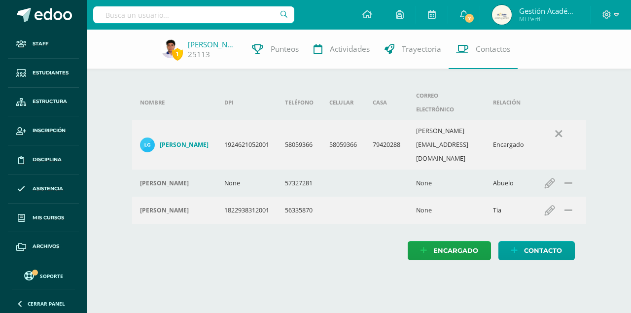
click at [256, 10] on input "text" at bounding box center [193, 14] width 201 height 17
type input "Hendrick"
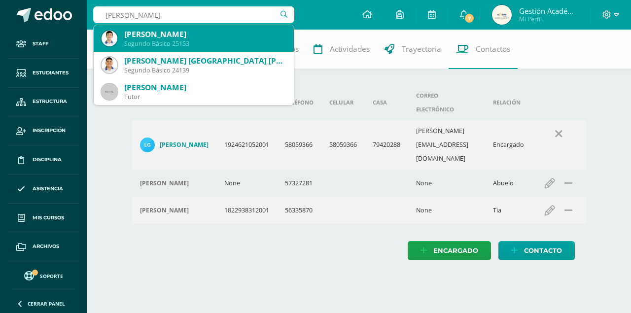
click at [183, 39] on div "Segundo Básico 25153" at bounding box center [205, 43] width 162 height 8
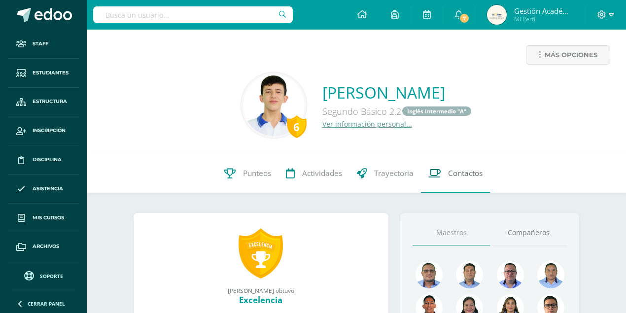
click at [448, 168] on link "Contactos" at bounding box center [455, 173] width 69 height 39
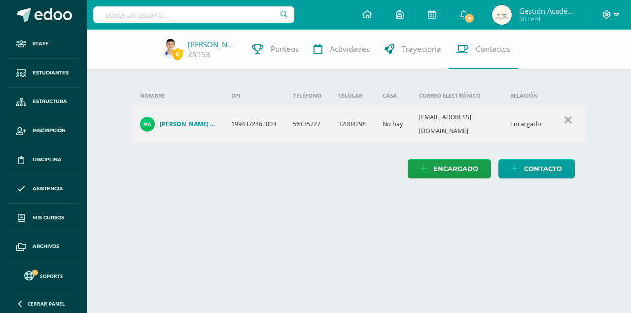
click at [605, 16] on icon at bounding box center [606, 14] width 9 height 9
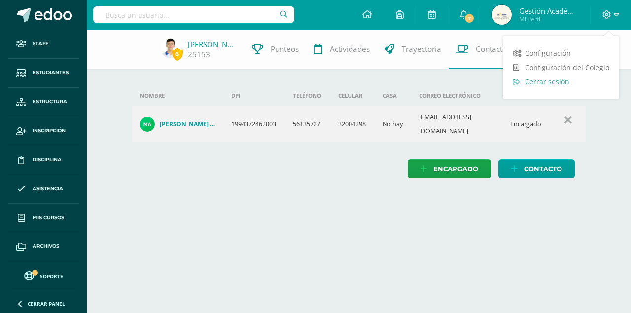
click at [567, 80] on span "Cerrar sesión" at bounding box center [547, 81] width 44 height 9
